Goal: Complete application form: Complete application form

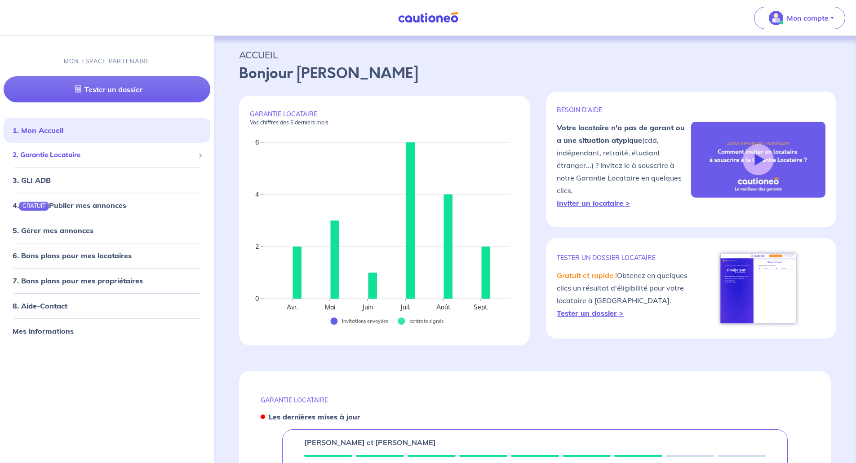
click at [68, 155] on span "2. Garantie Locataire" at bounding box center [104, 155] width 182 height 10
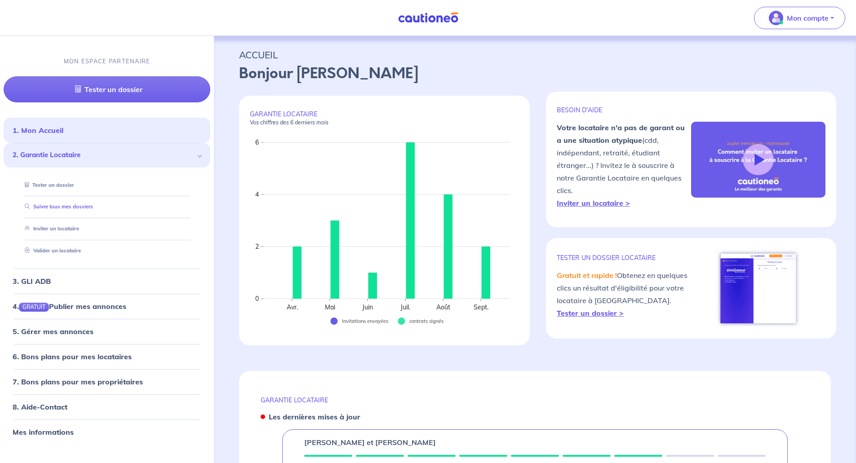
click at [86, 206] on link "Suivre tous mes dossiers" at bounding box center [57, 207] width 72 height 6
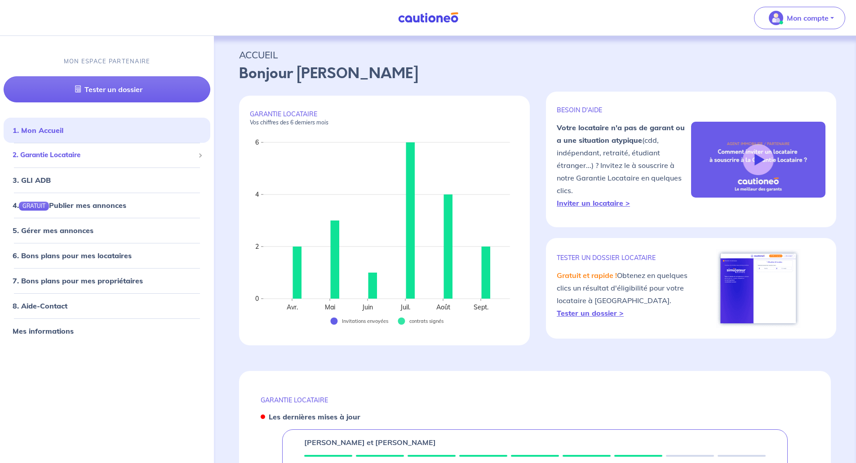
click at [76, 157] on span "2. Garantie Locataire" at bounding box center [104, 155] width 182 height 10
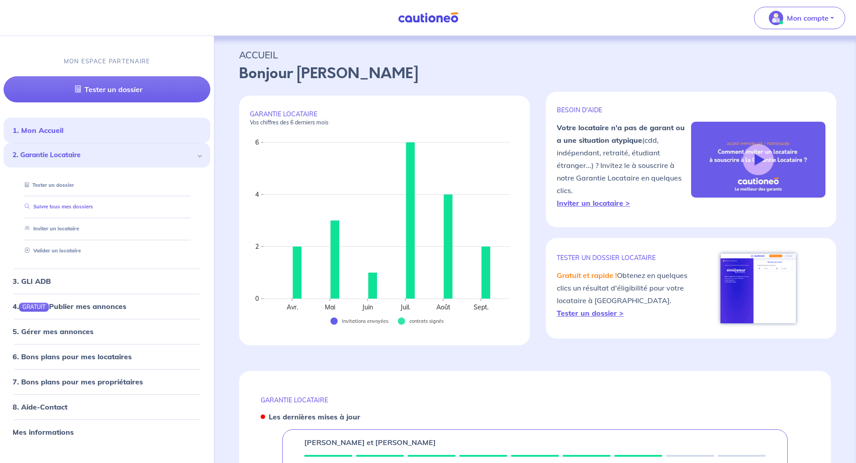
click at [56, 206] on link "Suivre tous mes dossiers" at bounding box center [57, 207] width 72 height 6
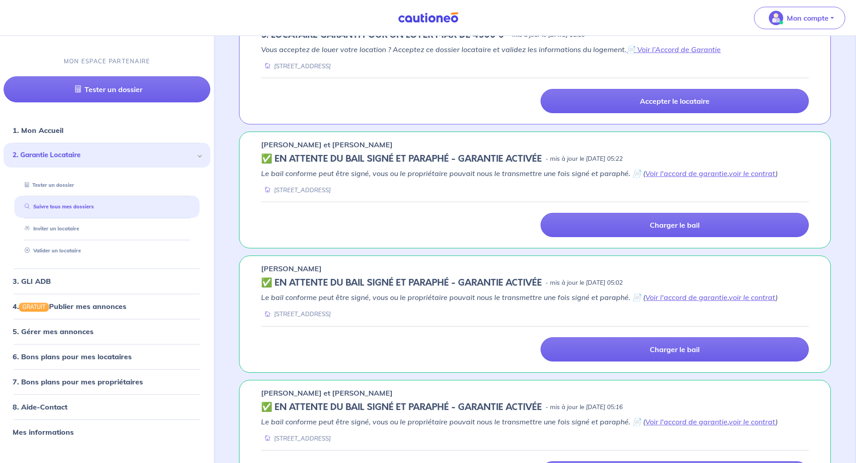
scroll to position [989, 0]
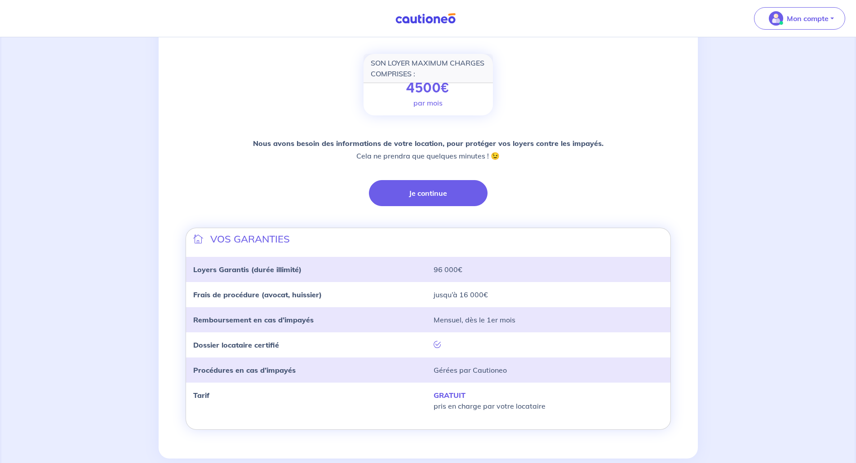
scroll to position [135, 0]
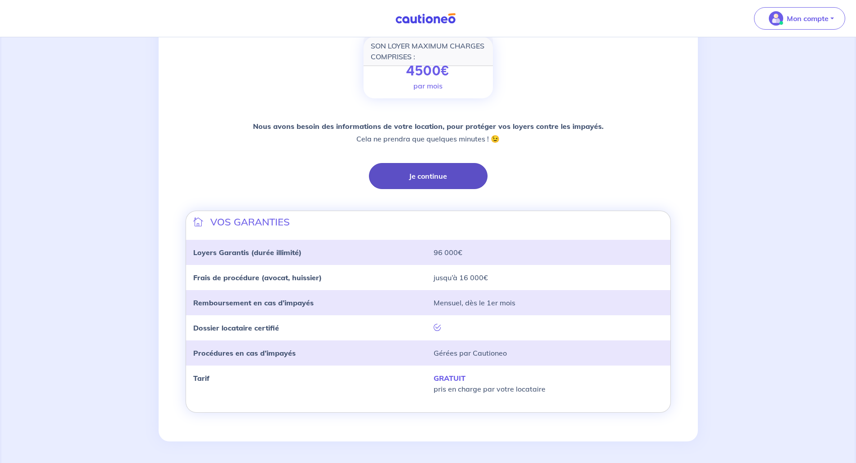
click at [424, 177] on button "Je continue" at bounding box center [428, 176] width 119 height 26
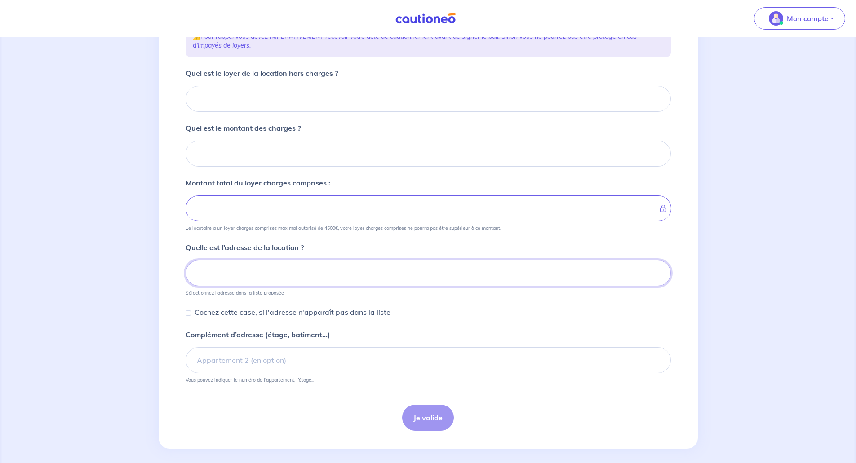
scroll to position [149, 0]
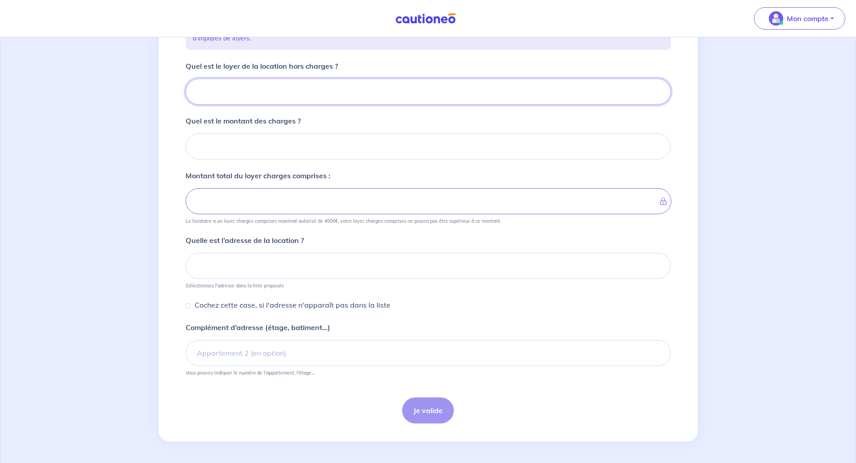
click at [218, 93] on input "Quel est le loyer de la location hors charges ?" at bounding box center [428, 92] width 485 height 26
click at [242, 84] on input "Quel est le loyer de la location hors charges ?" at bounding box center [428, 92] width 485 height 26
type input "23"
type input "2300"
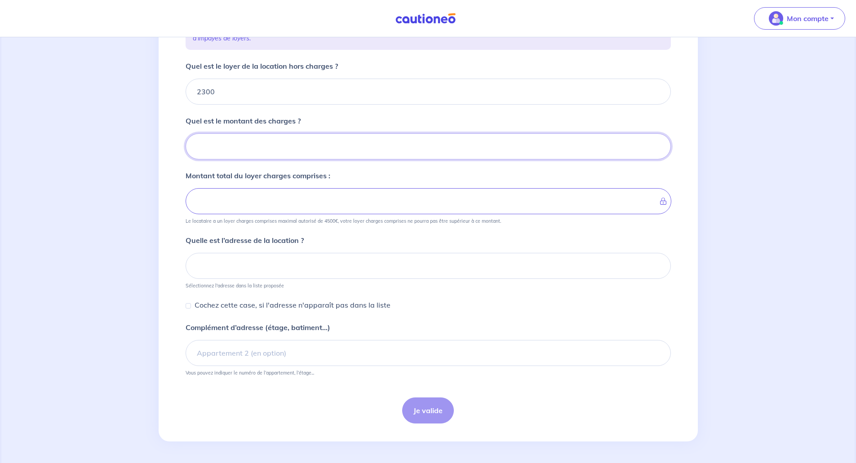
click at [206, 155] on input "Quel est le montant des charges ?" at bounding box center [428, 146] width 485 height 26
type input "50"
type input "2350"
type input "50"
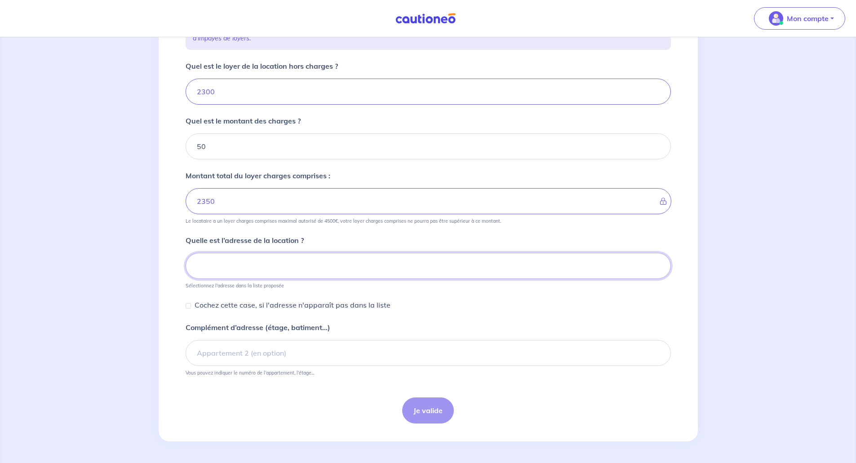
click at [220, 261] on input at bounding box center [428, 266] width 485 height 26
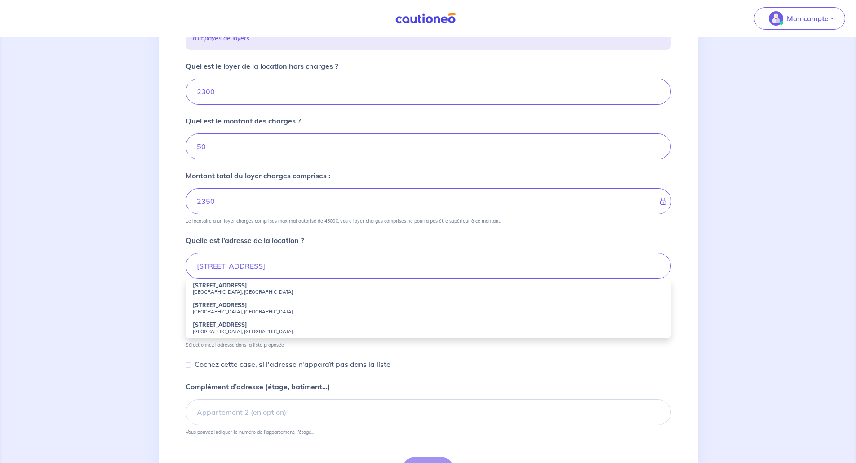
click at [215, 290] on small "[GEOGRAPHIC_DATA], [GEOGRAPHIC_DATA]" at bounding box center [428, 292] width 471 height 6
type input "[STREET_ADDRESS]"
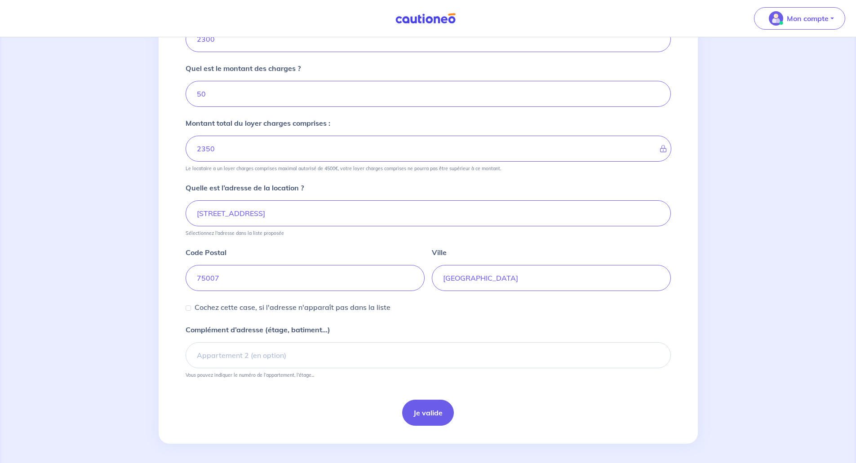
scroll to position [204, 0]
click at [235, 358] on input "Complément d’adresse (étage, batiment...)" at bounding box center [428, 353] width 485 height 26
click at [169, 315] on div "1 2 3 4 Informations location Informations propriétaire Informations bail Valid…" at bounding box center [428, 148] width 539 height 587
click at [427, 410] on button "Je valide" at bounding box center [428, 411] width 52 height 26
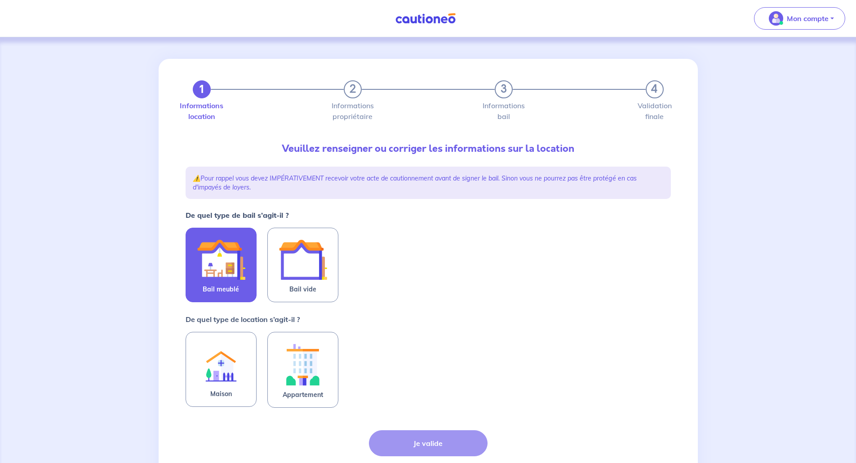
click at [224, 253] on img at bounding box center [221, 259] width 49 height 49
click at [0, 0] on input "Bail meublé" at bounding box center [0, 0] width 0 height 0
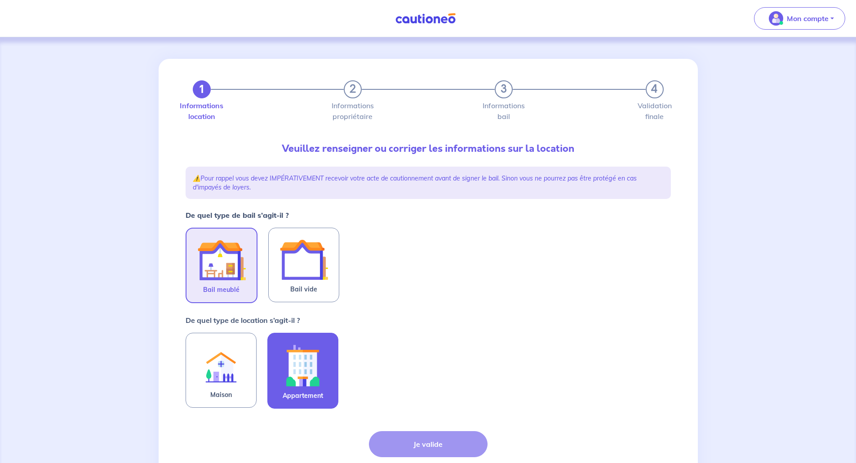
click at [309, 368] on img at bounding box center [303, 366] width 49 height 50
click at [0, 0] on input "Appartement" at bounding box center [0, 0] width 0 height 0
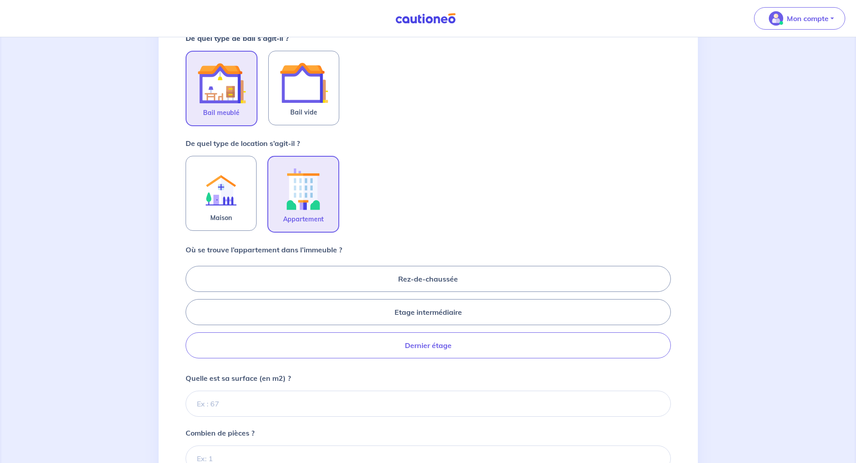
scroll to position [180, 0]
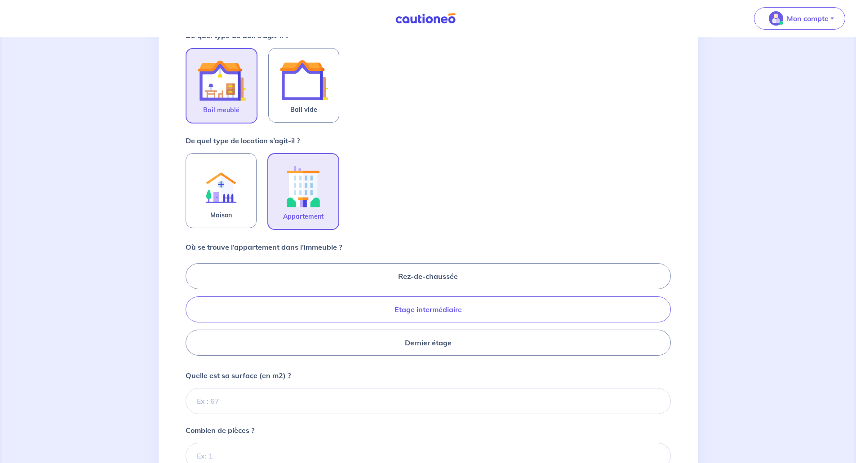
click at [383, 310] on label "Etage intermédiaire" at bounding box center [428, 310] width 485 height 26
click at [191, 310] on input "Etage intermédiaire" at bounding box center [189, 309] width 6 height 6
radio input "true"
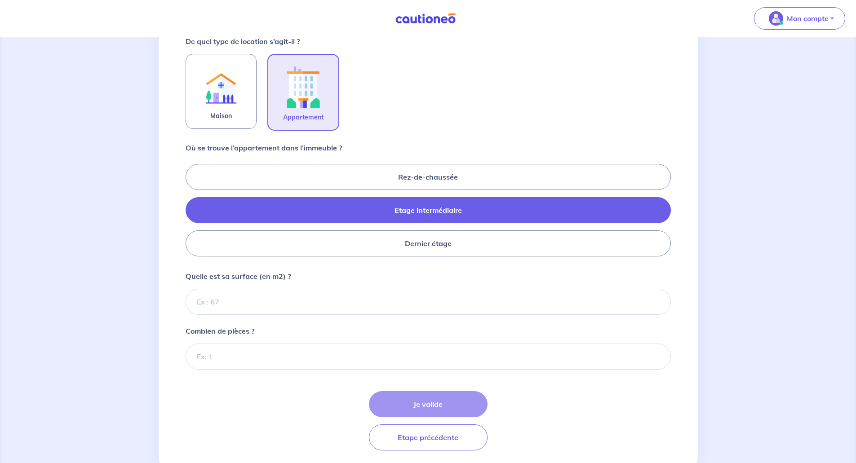
scroll to position [306, 0]
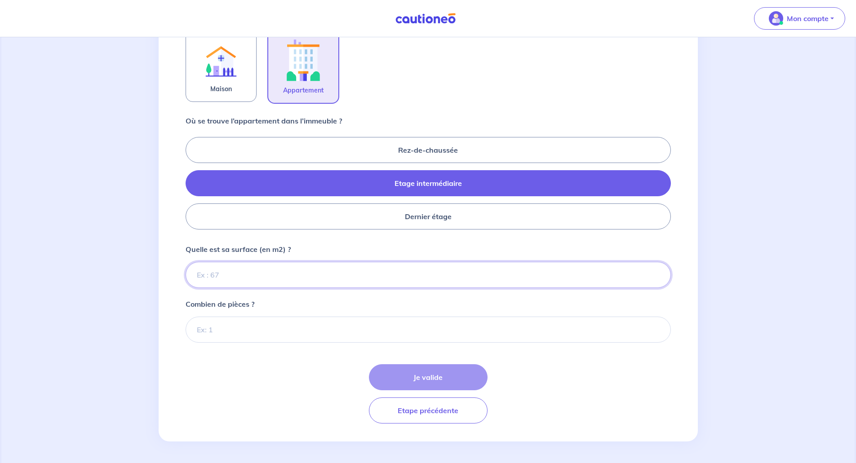
click at [250, 272] on input "Quelle est sa surface (en m2) ?" at bounding box center [428, 275] width 485 height 26
type input "56"
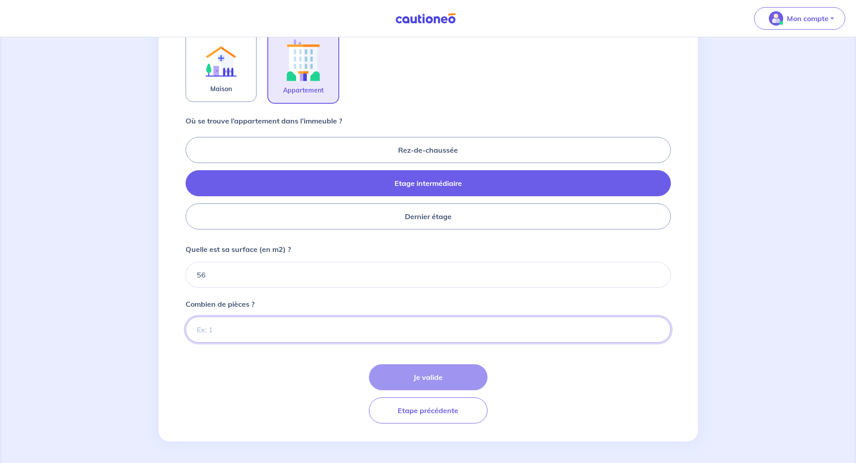
click at [243, 327] on input "Combien de pièces ?" at bounding box center [428, 330] width 485 height 26
type input "2"
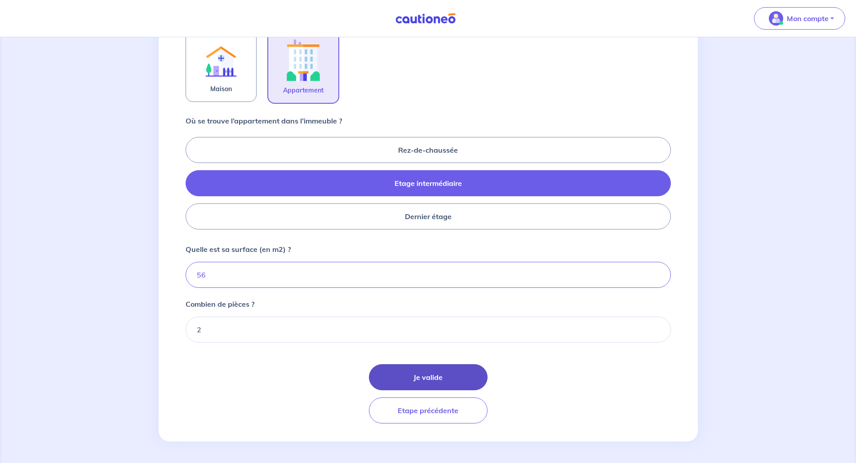
click at [439, 381] on button "Je valide" at bounding box center [428, 377] width 119 height 26
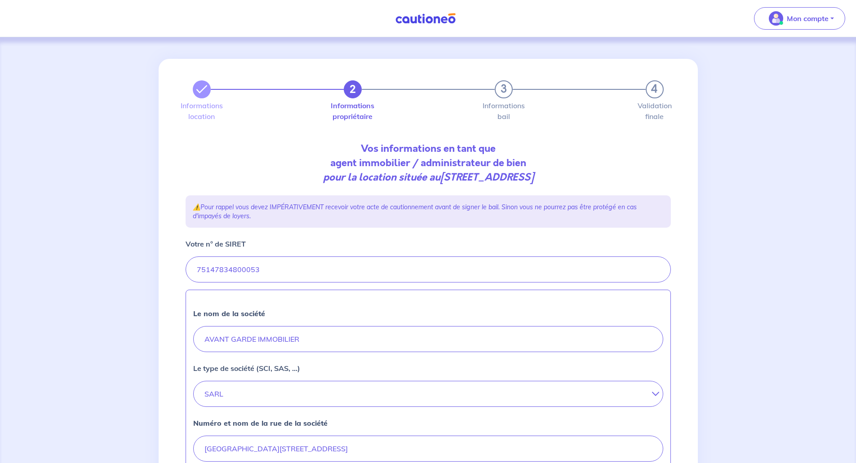
scroll to position [270, 0]
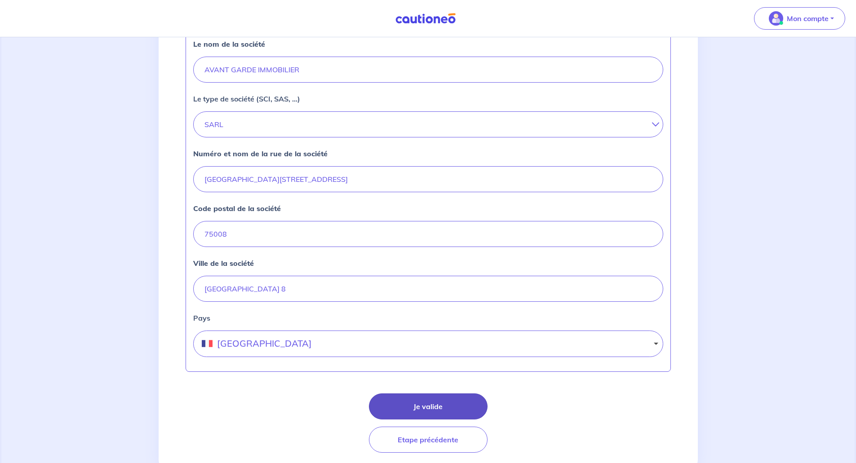
click at [419, 402] on button "Je valide" at bounding box center [428, 407] width 119 height 26
select select "FR"
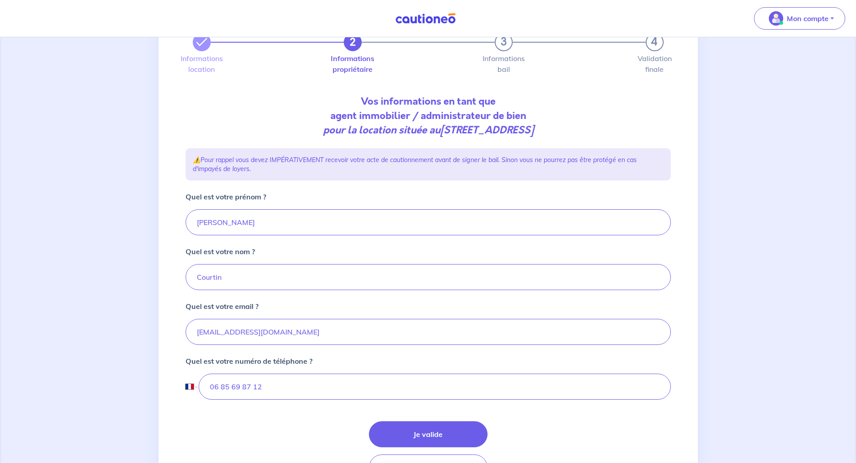
scroll to position [104, 0]
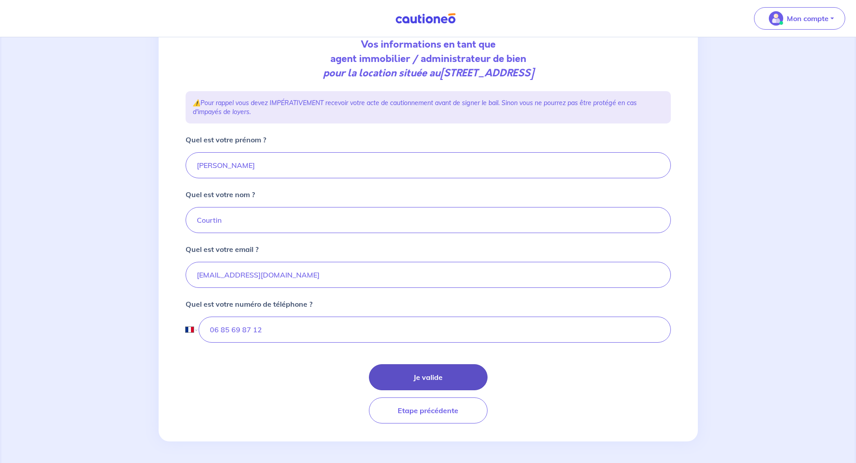
click at [425, 376] on button "Je valide" at bounding box center [428, 377] width 119 height 26
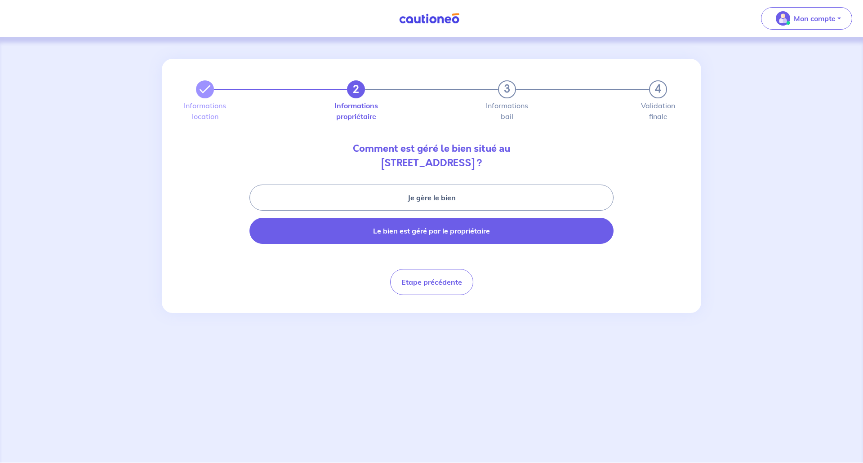
click at [367, 231] on button "Le bien est géré par le propriétaire" at bounding box center [431, 231] width 364 height 26
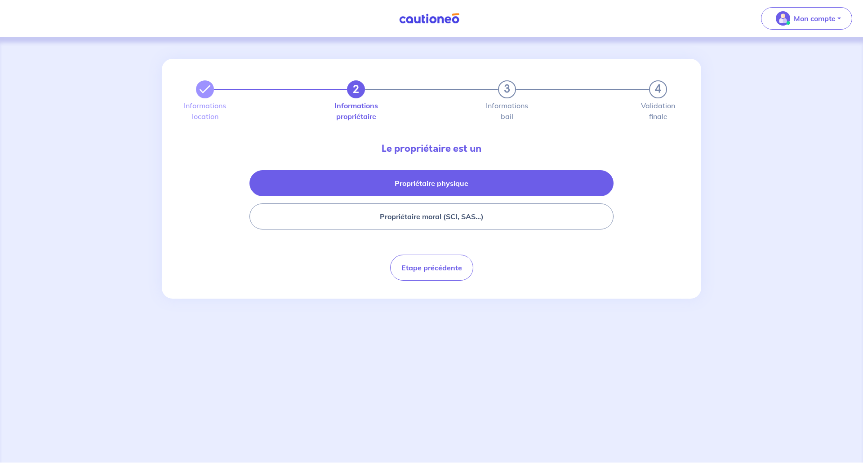
click at [375, 179] on button "Propriétaire physique" at bounding box center [431, 183] width 364 height 26
select select "FR"
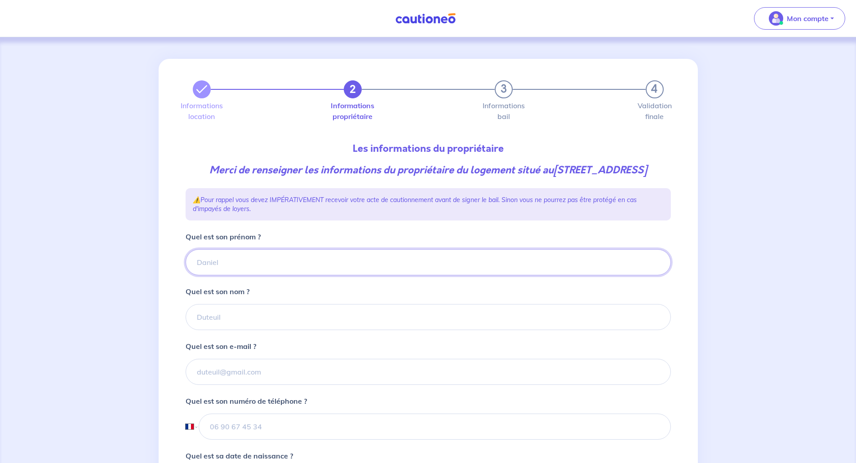
click at [214, 275] on input "Quel est son prénom ?" at bounding box center [428, 262] width 485 height 26
type input "[PERSON_NAME]"
click at [202, 317] on div "Quel est son nom ?" at bounding box center [428, 308] width 485 height 44
click at [221, 330] on input "Quel est son nom ?" at bounding box center [428, 317] width 485 height 26
type input "LE COURT"
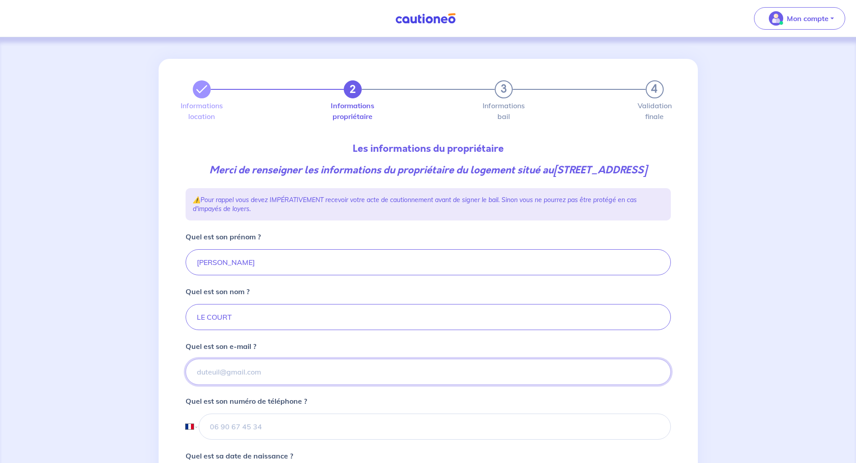
click at [203, 381] on input "Quel est son e-mail ?" at bounding box center [428, 372] width 485 height 26
click at [238, 384] on input "Quel est son e-mail ?" at bounding box center [428, 372] width 485 height 26
paste input "[EMAIL_ADDRESS][DOMAIN_NAME]"
type input "[EMAIL_ADDRESS][DOMAIN_NAME]"
click at [255, 438] on input "tel" at bounding box center [435, 427] width 472 height 26
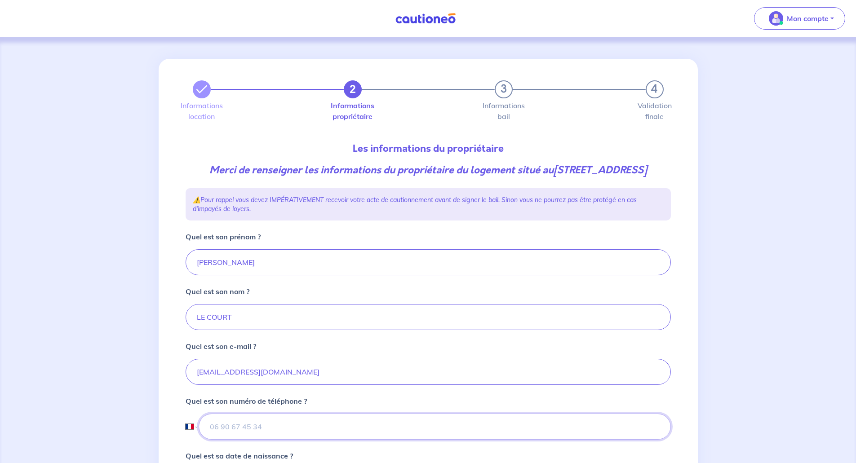
paste input "[PHONE_NUMBER]"
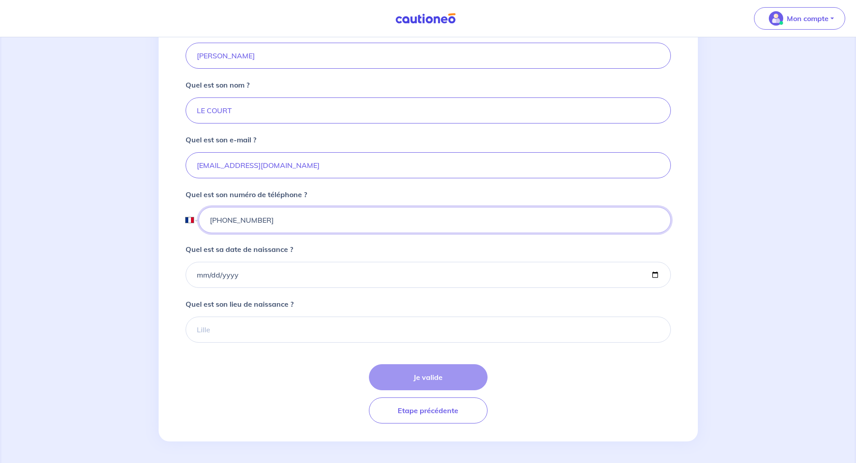
scroll to position [221, 0]
type input "[PHONE_NUMBER]"
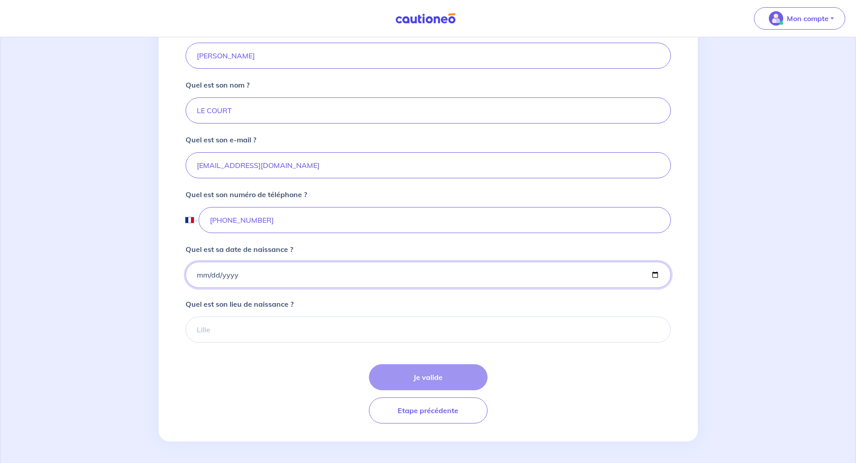
click at [196, 275] on input "Quel est sa date de naissance ?" at bounding box center [428, 275] width 485 height 26
click at [195, 272] on input "Quel est sa date de naissance ?" at bounding box center [428, 275] width 485 height 26
type input "[DATE]"
click at [244, 334] on input "Quel est son lieu de naissance ?" at bounding box center [428, 330] width 485 height 26
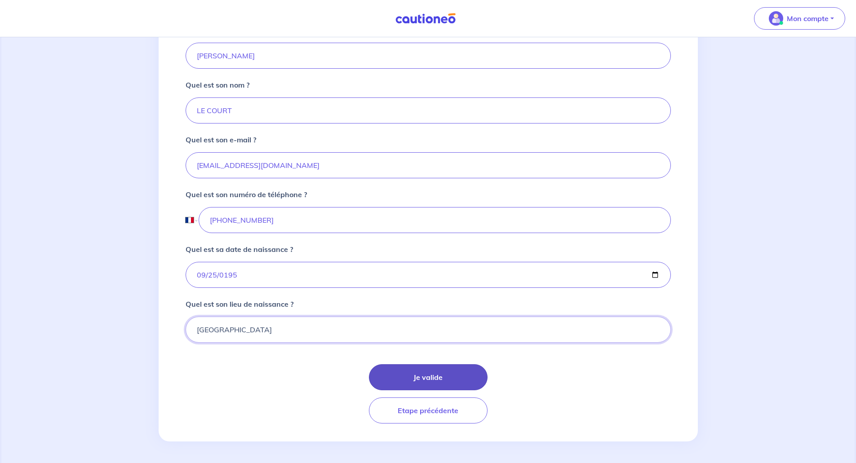
type input "[GEOGRAPHIC_DATA]"
click at [397, 380] on button "Je valide" at bounding box center [428, 377] width 119 height 26
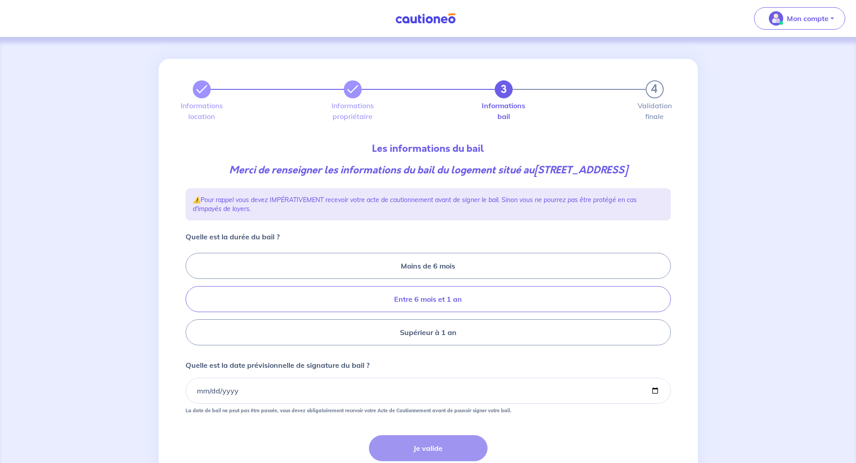
click at [388, 300] on label "Entre 6 mois et 1 an" at bounding box center [428, 299] width 485 height 26
click at [191, 300] on input "Entre 6 mois et 1 an" at bounding box center [189, 300] width 6 height 6
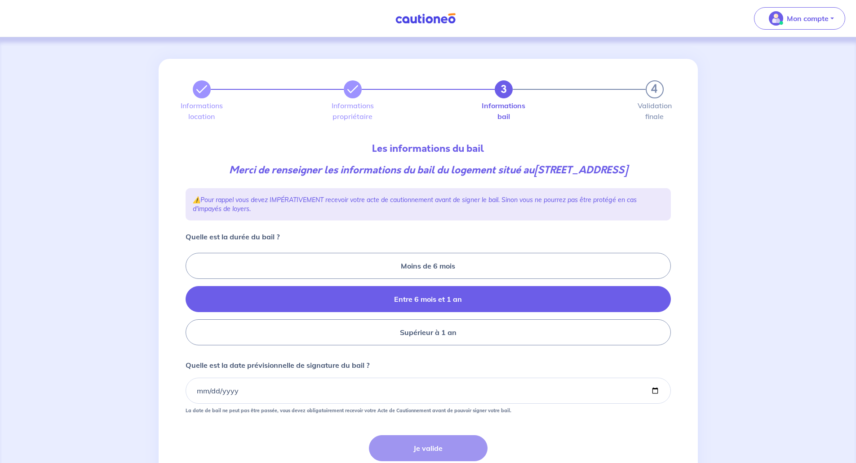
radio input "true"
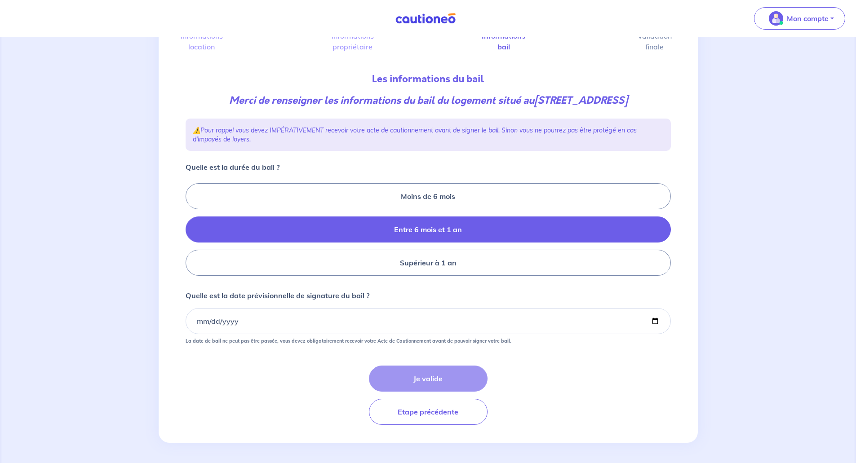
scroll to position [71, 0]
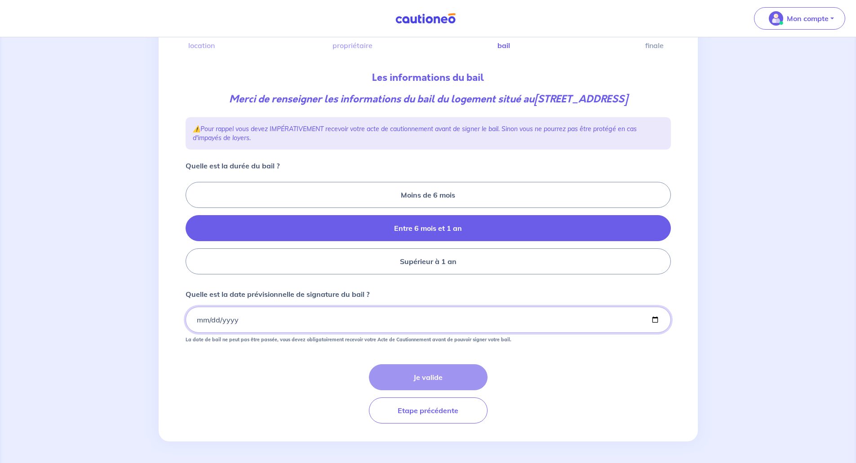
click at [198, 322] on input "Quelle est la date prévisionnelle de signature du bail ?" at bounding box center [428, 320] width 485 height 26
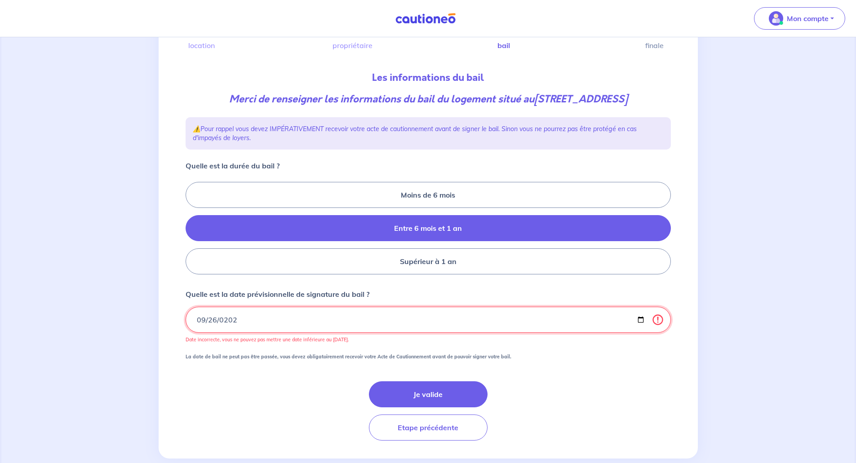
type input "[DATE]"
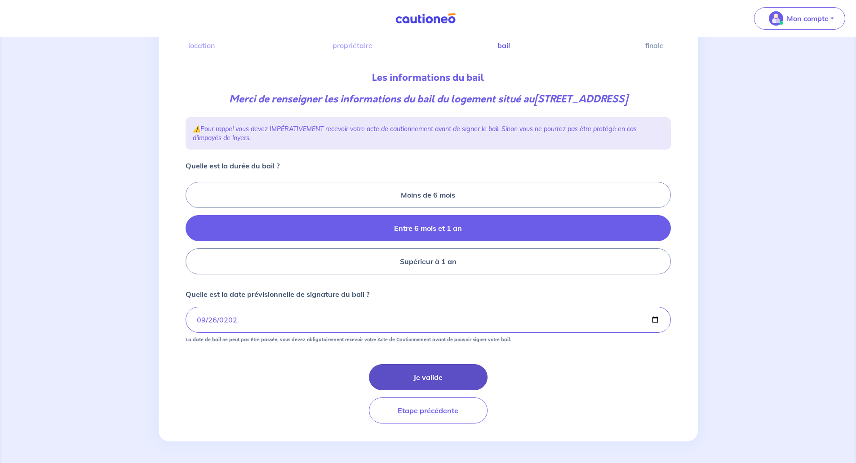
click at [420, 373] on button "Je valide" at bounding box center [428, 377] width 119 height 26
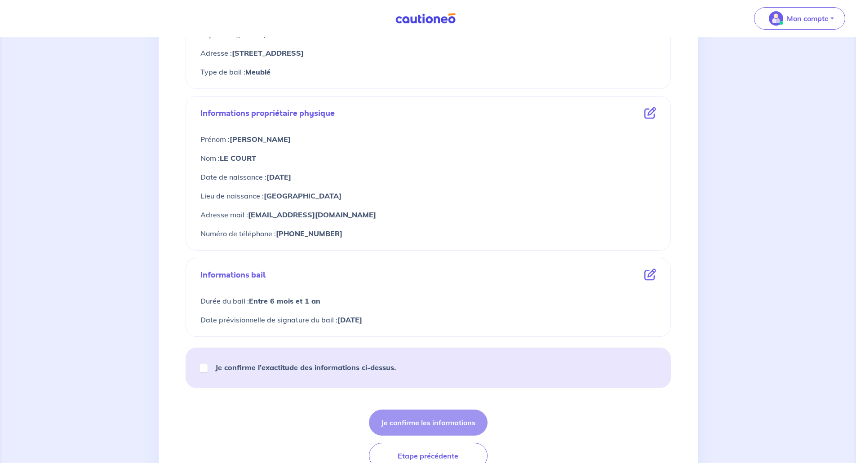
scroll to position [309, 0]
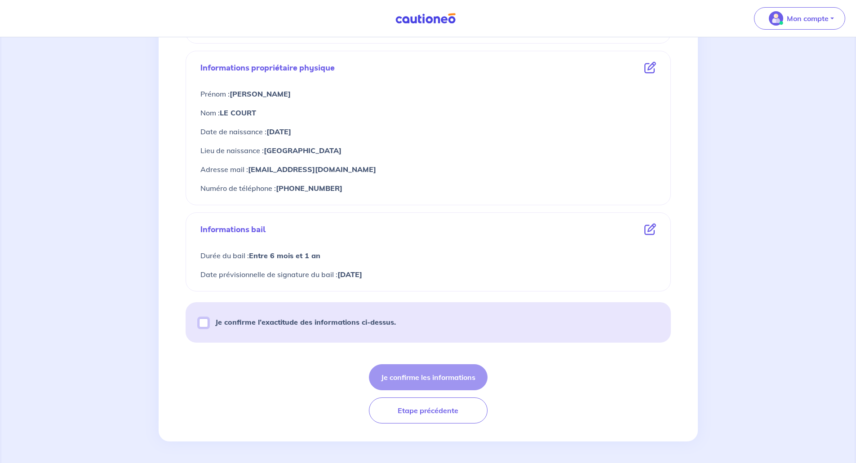
click at [203, 318] on div "Je confirme l’exactitude des informations ci-dessus." at bounding box center [301, 322] width 210 height 25
drag, startPoint x: 201, startPoint y: 322, endPoint x: 213, endPoint y: 328, distance: 13.3
click at [203, 322] on input "Je confirme l’exactitude des informations ci-dessus." at bounding box center [203, 323] width 9 height 9
checkbox input "true"
click at [430, 377] on button "Je confirme les informations" at bounding box center [428, 377] width 119 height 26
